Goal: Navigation & Orientation: Find specific page/section

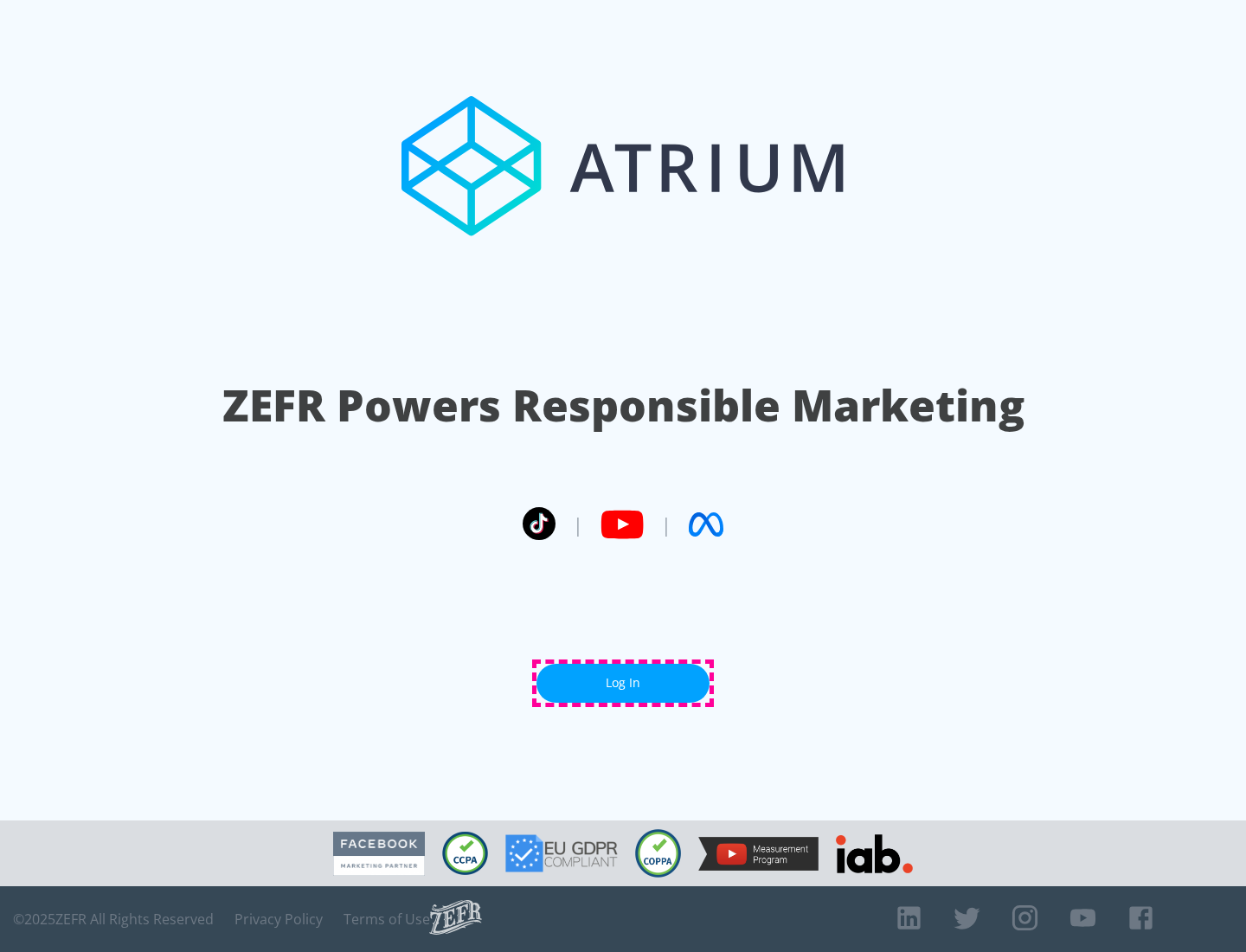
click at [623, 682] on link "Log In" at bounding box center [623, 683] width 173 height 39
